Goal: Transaction & Acquisition: Purchase product/service

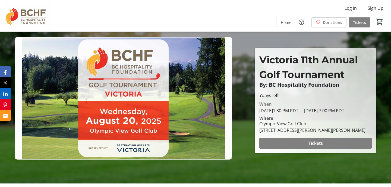
scroll to position [3, 0]
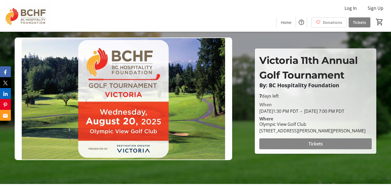
click at [320, 145] on span "Tickets" at bounding box center [316, 143] width 14 height 7
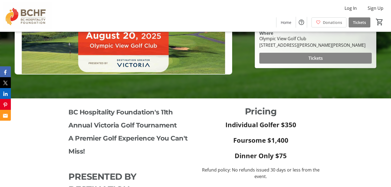
scroll to position [86, 0]
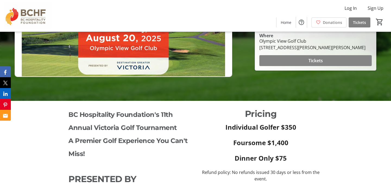
click at [312, 63] on span "Tickets" at bounding box center [316, 60] width 14 height 7
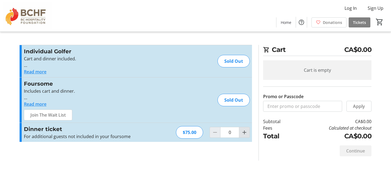
click at [246, 134] on mat-icon "Increment by one" at bounding box center [244, 132] width 7 height 7
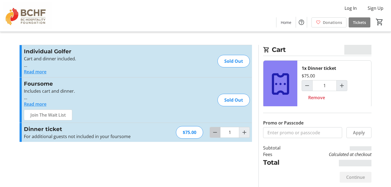
click at [214, 132] on mat-icon "Decrement by one" at bounding box center [215, 132] width 7 height 7
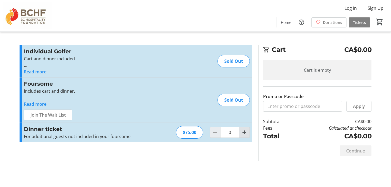
click at [247, 130] on mat-icon "Increment by one" at bounding box center [244, 132] width 7 height 7
type input "1"
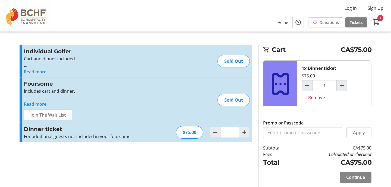
click at [352, 178] on span "Continue" at bounding box center [355, 177] width 19 height 7
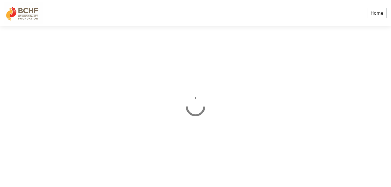
select select "CA"
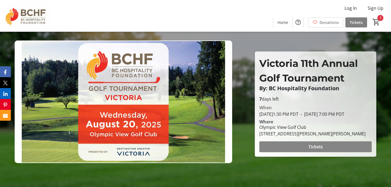
click at [328, 148] on span at bounding box center [315, 146] width 112 height 13
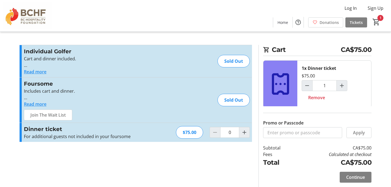
type input "1"
click at [227, 58] on div "Sold Out" at bounding box center [234, 61] width 32 height 12
click at [229, 99] on div "Sold Out" at bounding box center [234, 100] width 32 height 12
